Goal: Information Seeking & Learning: Learn about a topic

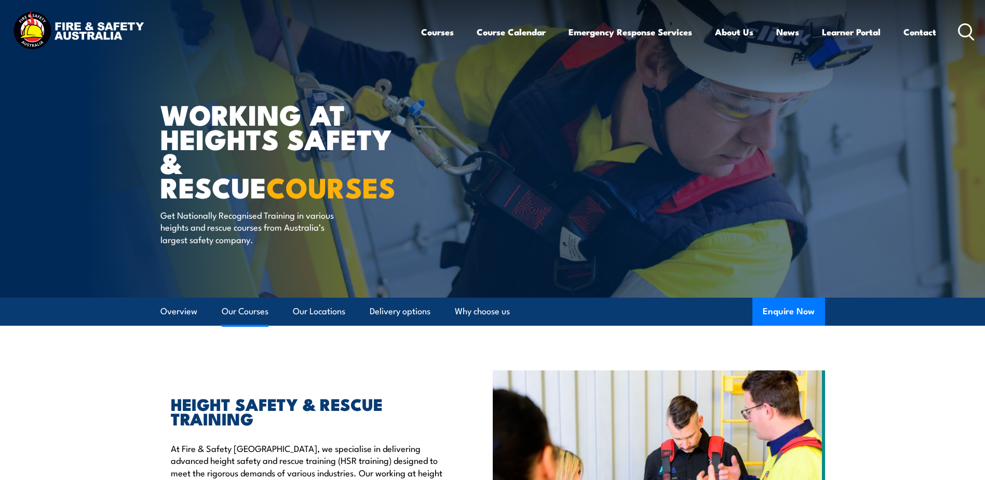
click at [260, 309] on link "Our Courses" at bounding box center [245, 311] width 47 height 28
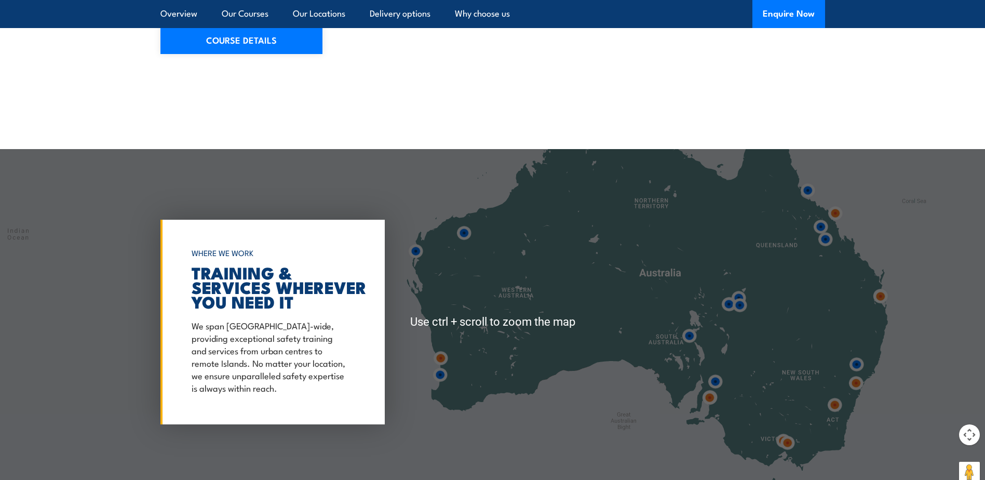
scroll to position [1618, 0]
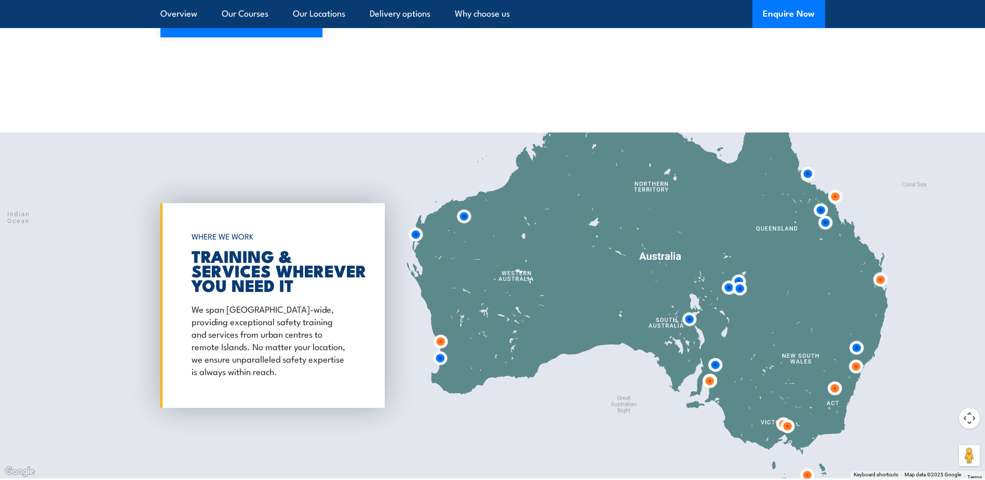
click at [881, 267] on img at bounding box center [880, 280] width 28 height 28
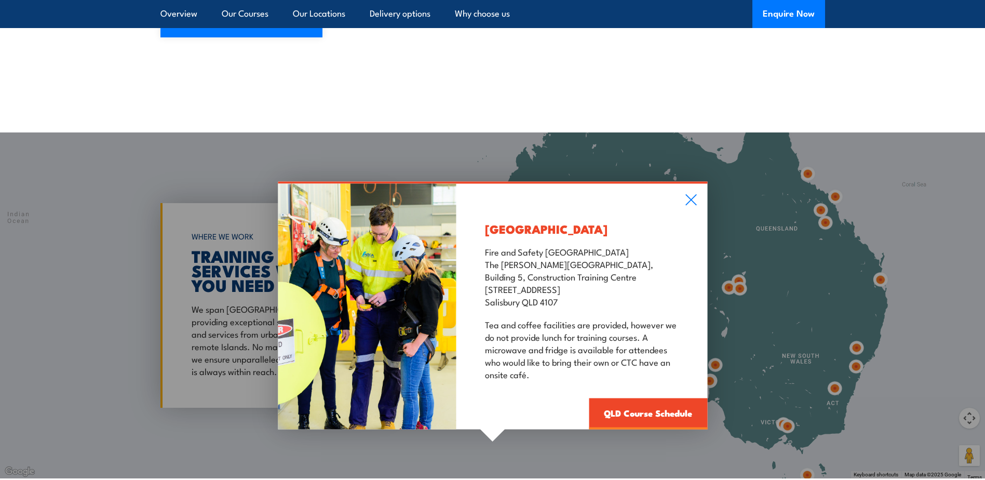
click at [694, 184] on div "[GEOGRAPHIC_DATA] Fire and Safety [GEOGRAPHIC_DATA] [GEOGRAPHIC_DATA][PERSON_NA…" at bounding box center [581, 307] width 251 height 246
click at [692, 194] on icon at bounding box center [691, 199] width 12 height 11
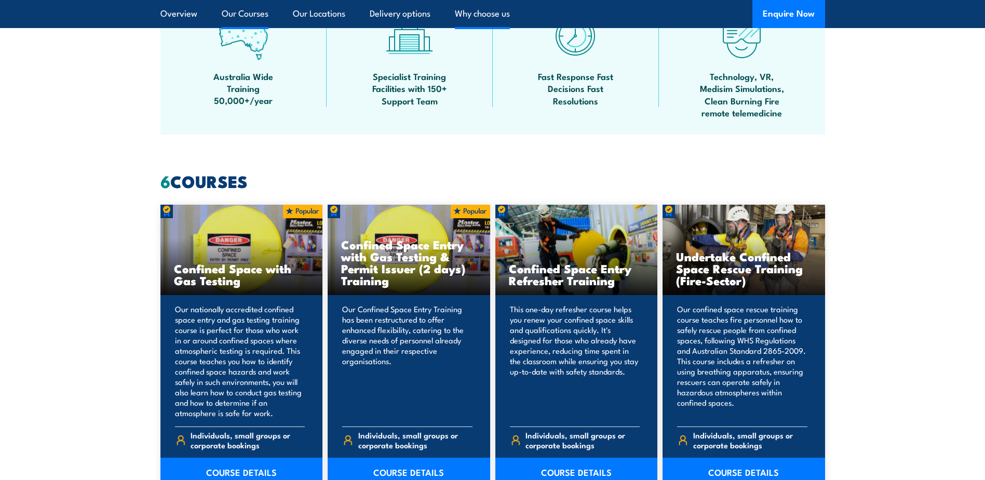
scroll to position [675, 0]
